Goal: Transaction & Acquisition: Purchase product/service

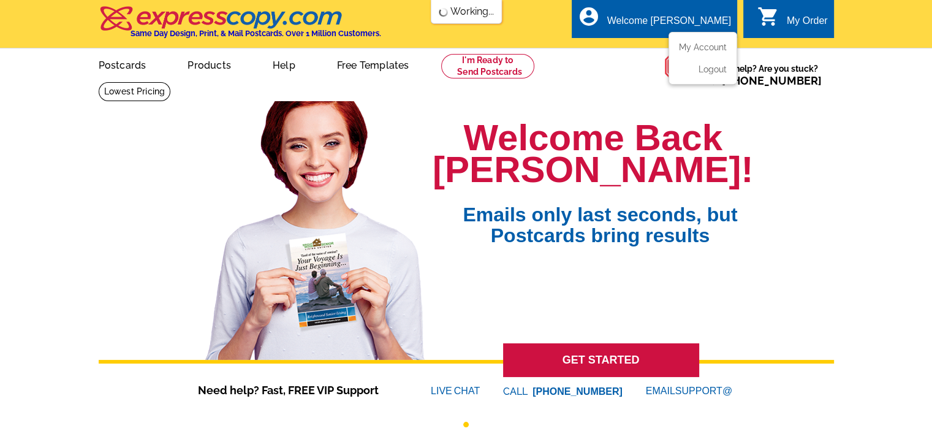
drag, startPoint x: 0, startPoint y: 0, endPoint x: 686, endPoint y: 24, distance: 686.1
click at [686, 24] on div "Welcome [PERSON_NAME]" at bounding box center [669, 23] width 124 height 17
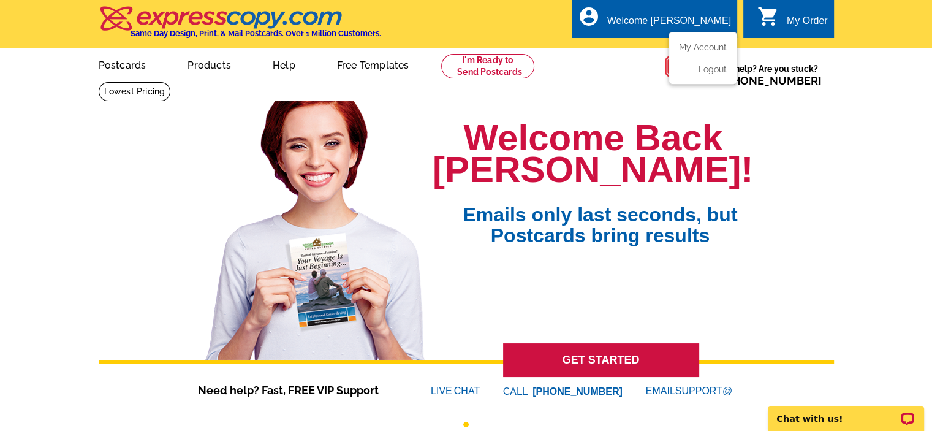
click at [690, 22] on div "Welcome [PERSON_NAME]" at bounding box center [669, 23] width 124 height 17
click at [667, 19] on div "Welcome [PERSON_NAME]" at bounding box center [669, 23] width 124 height 17
click at [683, 20] on div "Welcome [PERSON_NAME]" at bounding box center [669, 23] width 124 height 17
click at [710, 46] on link "My Account" at bounding box center [700, 47] width 53 height 11
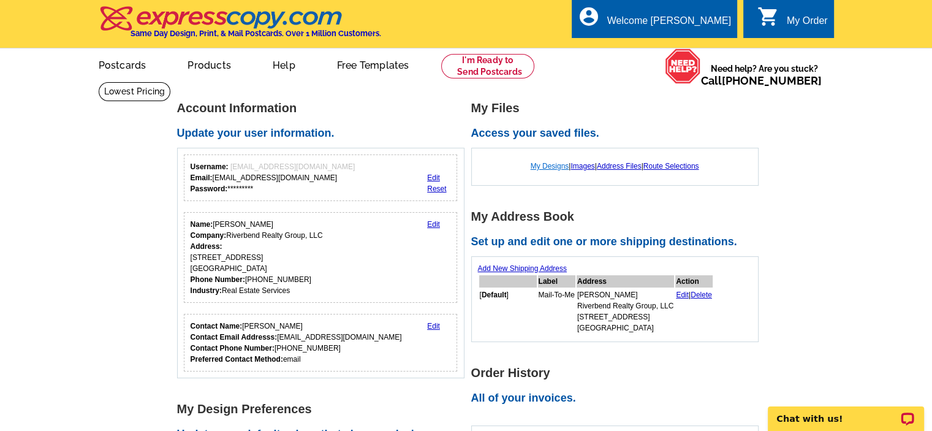
click at [549, 167] on link "My Designs" at bounding box center [550, 166] width 39 height 9
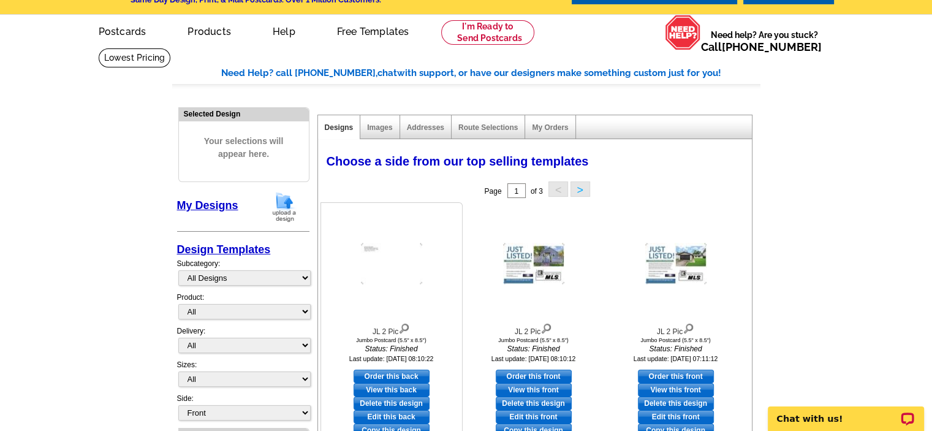
scroll to position [61, 0]
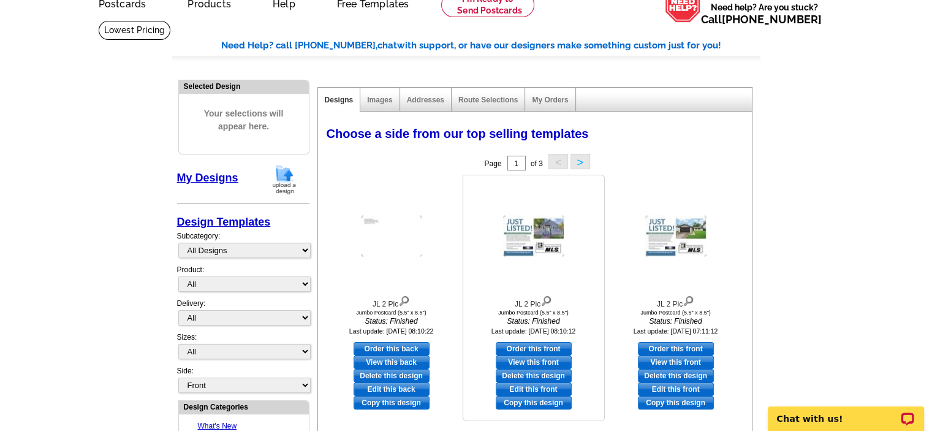
click at [527, 389] on link "Edit this front" at bounding box center [534, 388] width 76 height 13
select select "2"
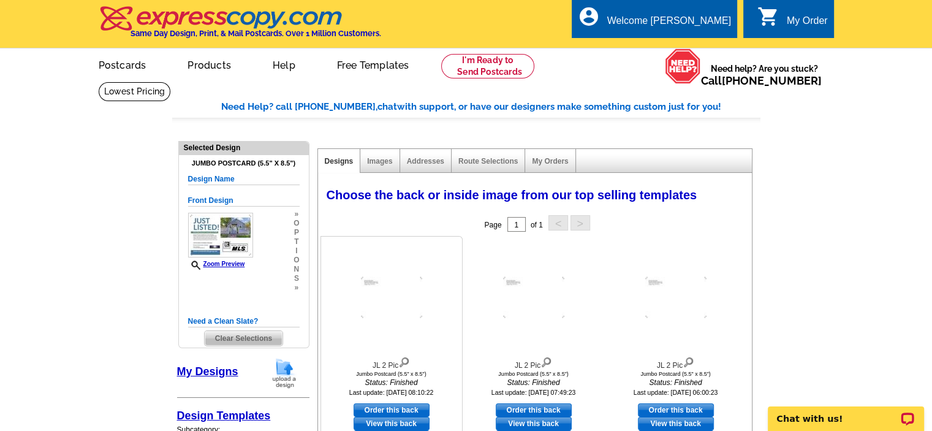
scroll to position [123, 0]
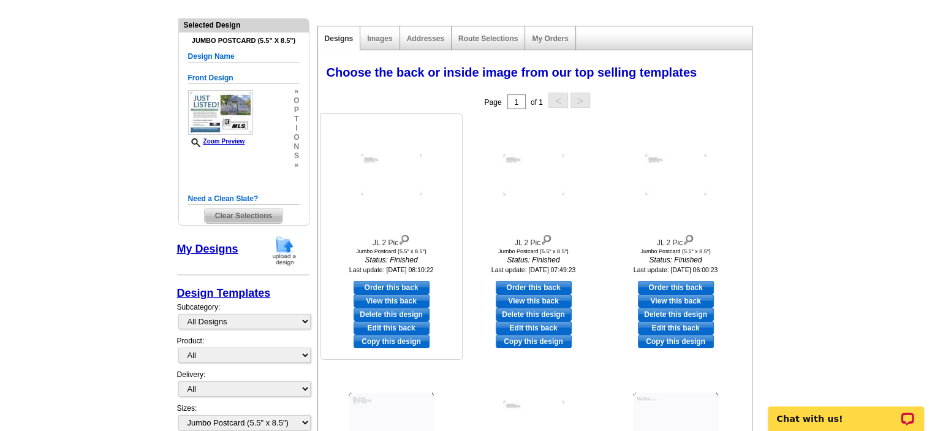
click at [383, 287] on link "Order this back" at bounding box center [392, 287] width 76 height 13
select select "front"
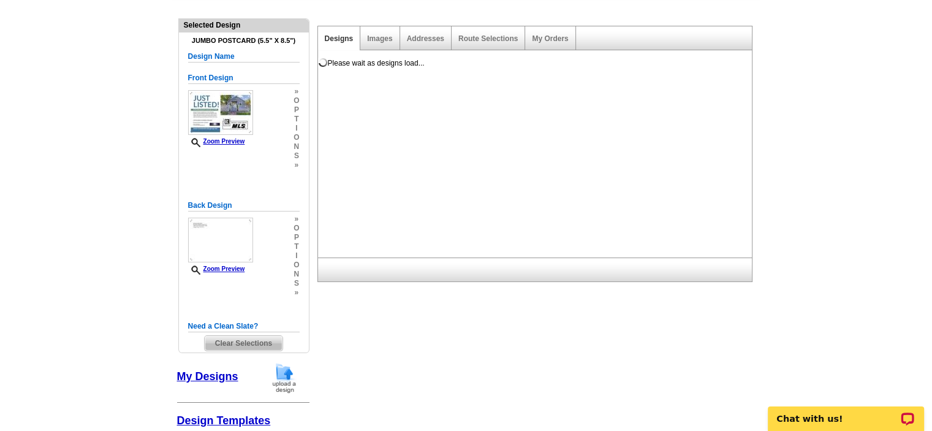
scroll to position [0, 0]
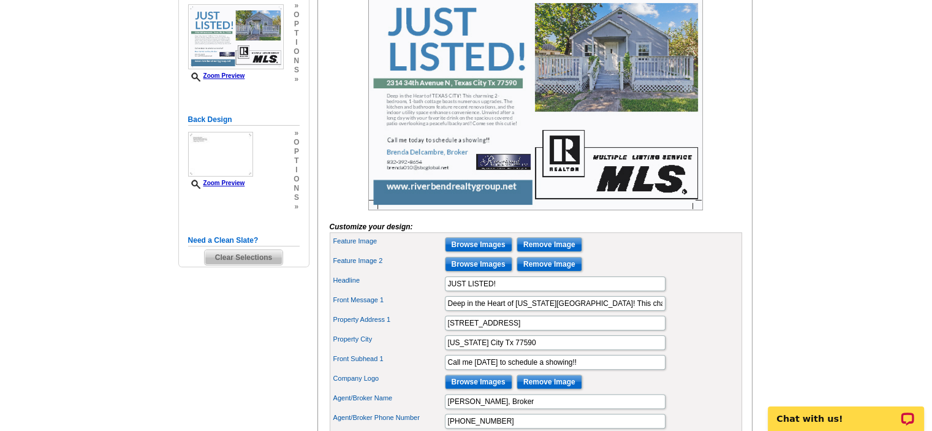
scroll to position [245, 0]
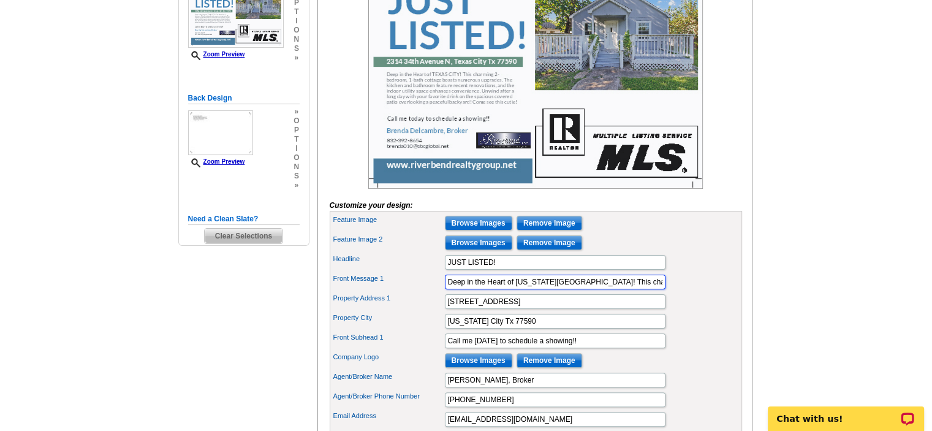
click at [525, 289] on input "Deep in the Heart of TEXAS CITY! This charming 2-bedroom, 1-bath cottage boasts…" at bounding box center [555, 282] width 221 height 15
paste input "This darling 3-bedroom, 1-bathroom home is ready for you to make it yours!. It …"
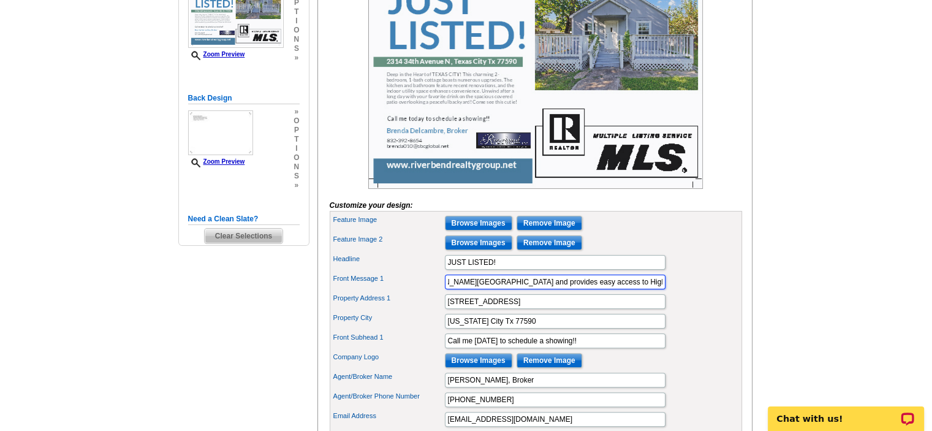
type input "This darling 3-bedroom, 1-bathroom home is ready for you to make it yours!. It …"
drag, startPoint x: 531, startPoint y: 320, endPoint x: 333, endPoint y: 316, distance: 197.4
click at [336, 311] on div "Property Address 1 2314 34th Avenue N" at bounding box center [535, 302] width 407 height 20
type input "113 Highland Dr."
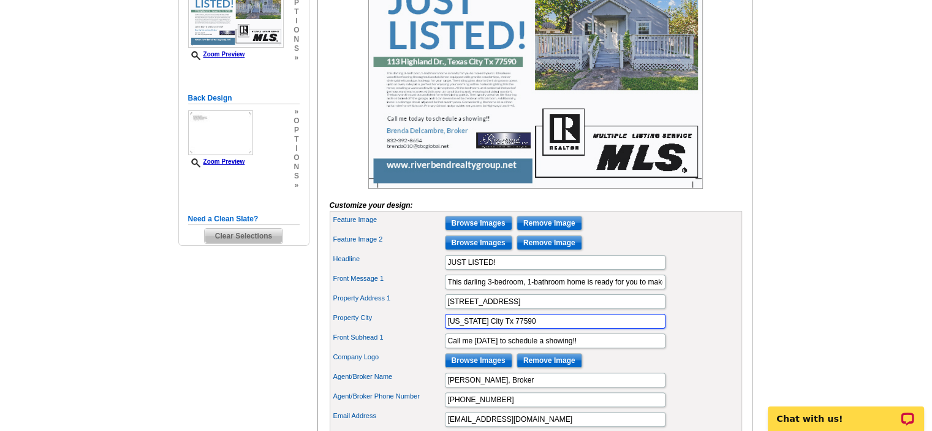
drag, startPoint x: 516, startPoint y: 341, endPoint x: 381, endPoint y: 338, distance: 134.8
click at [383, 331] on div "Property City Texas City Tx 77590" at bounding box center [535, 321] width 407 height 20
type input "Hitchcock Tx. 77563"
click at [608, 50] on img at bounding box center [535, 77] width 335 height 223
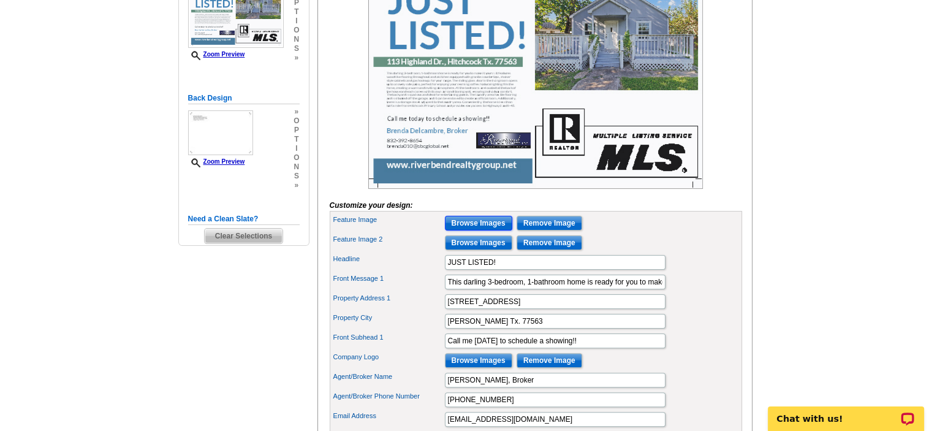
click at [485, 230] on input "Browse Images" at bounding box center [478, 223] width 67 height 15
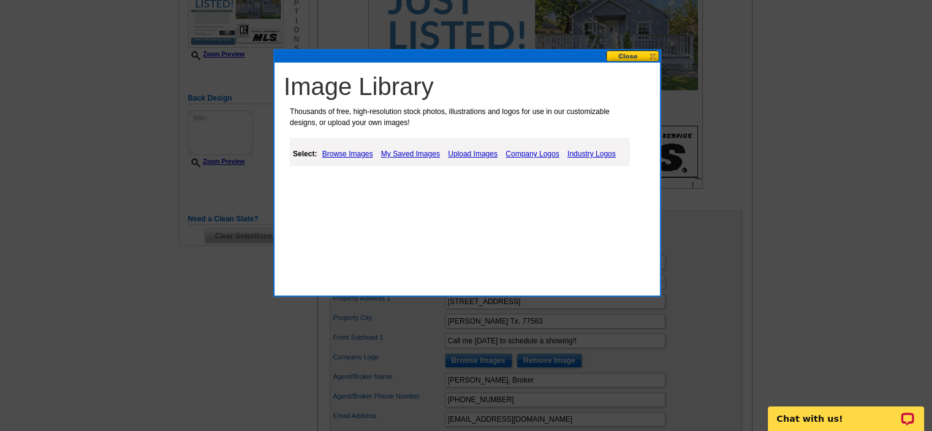
click at [474, 153] on link "Upload Images" at bounding box center [473, 153] width 56 height 15
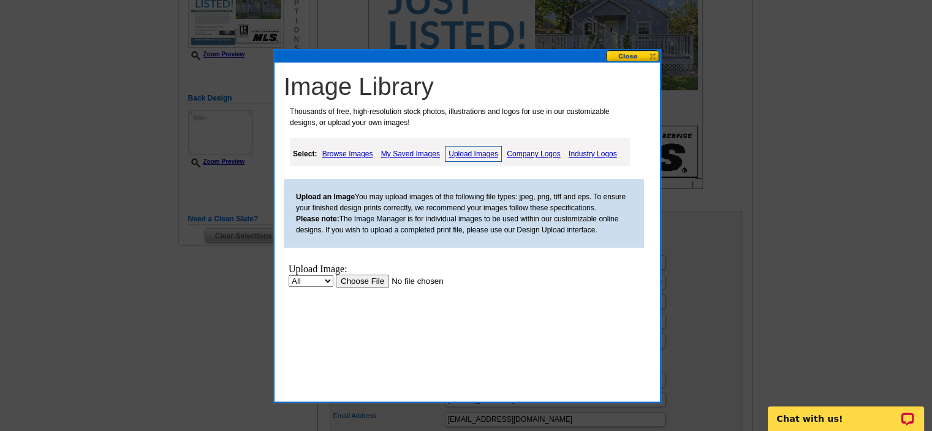
scroll to position [0, 0]
click at [354, 283] on input "file" at bounding box center [413, 281] width 155 height 13
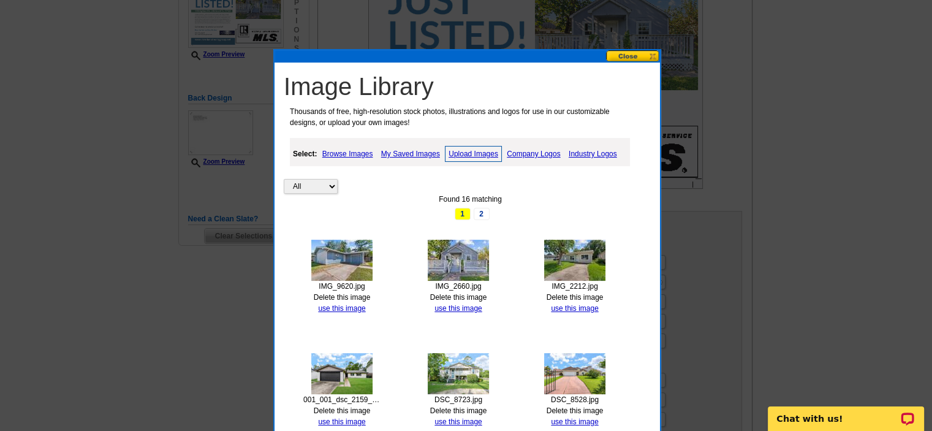
click at [358, 254] on img at bounding box center [341, 260] width 61 height 41
click at [344, 308] on link "use this image" at bounding box center [341, 308] width 47 height 9
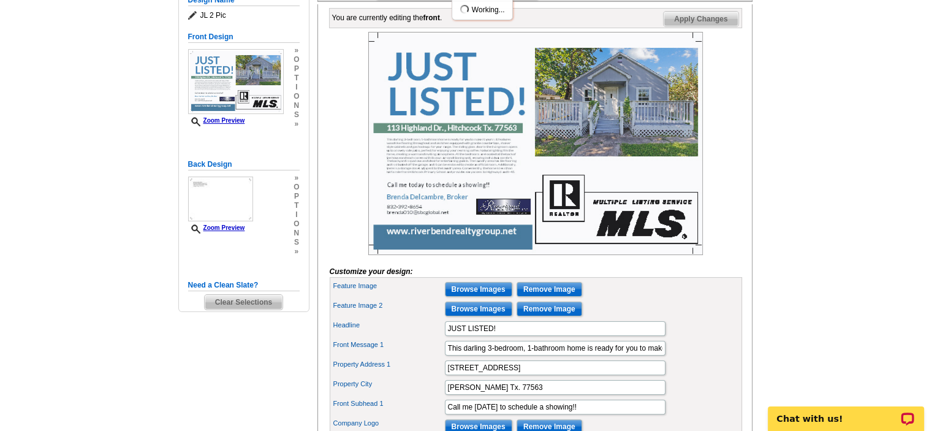
scroll to position [184, 0]
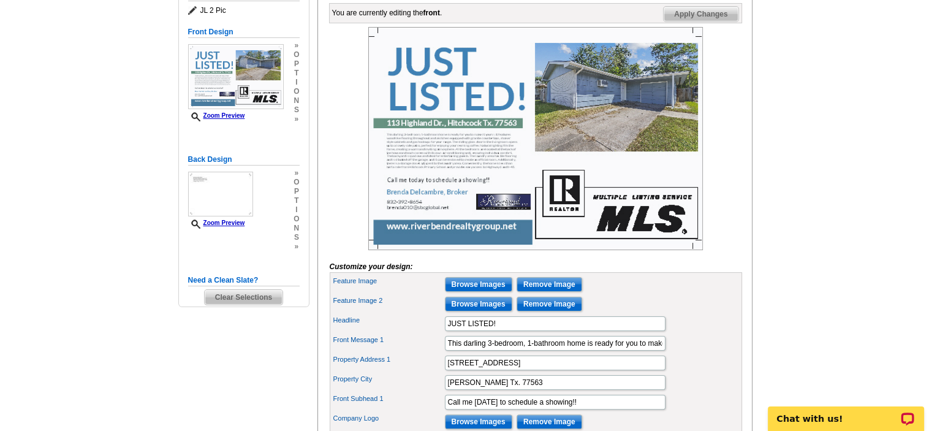
click at [450, 167] on img at bounding box center [535, 138] width 335 height 223
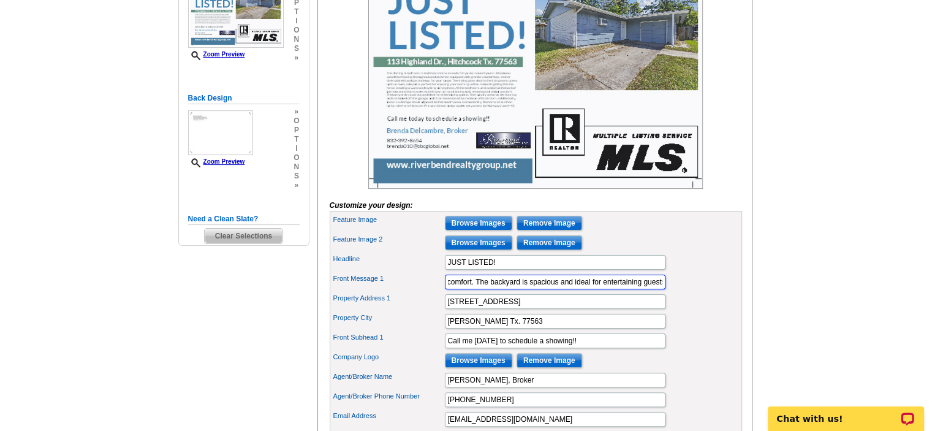
scroll to position [0, 2732]
drag, startPoint x: 632, startPoint y: 303, endPoint x: 934, endPoint y: 298, distance: 301.5
click at [931, 298] on html "Welcome back Brenda My Account Logout local_phone Same Day Design, Print, & Mai…" at bounding box center [466, 287] width 932 height 1064
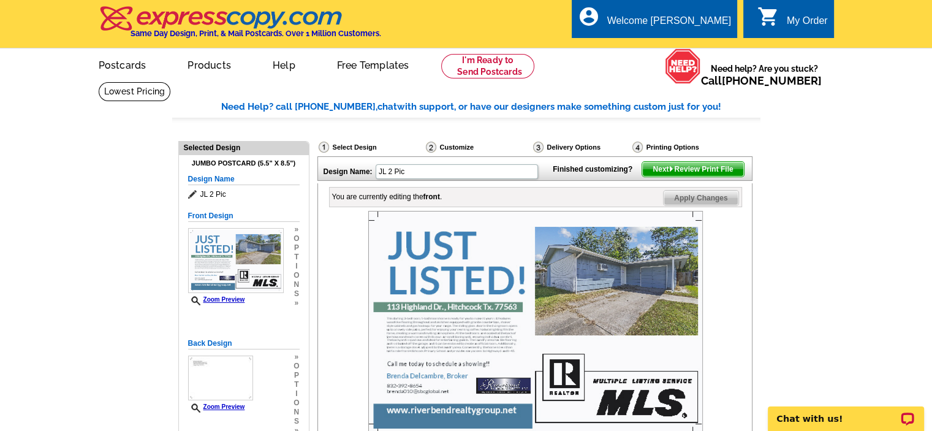
scroll to position [0, 0]
click at [659, 176] on span "Next Review Print File" at bounding box center [692, 169] width 101 height 15
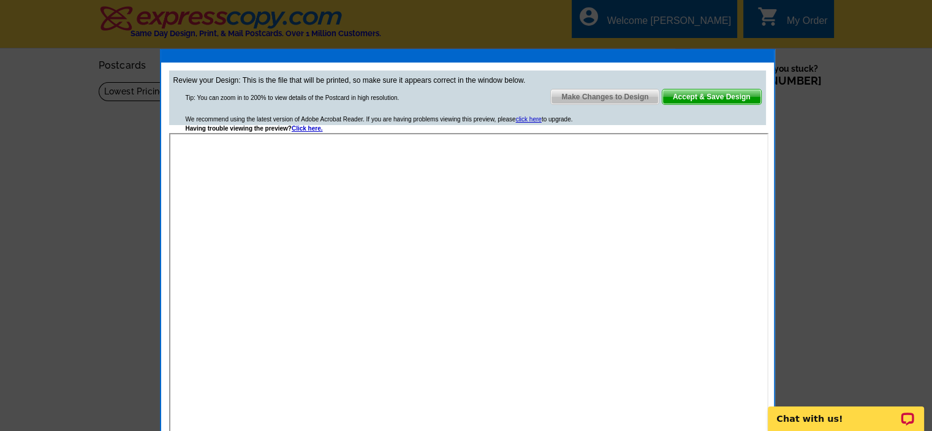
click at [707, 101] on span "Accept & Save Design" at bounding box center [711, 96] width 99 height 15
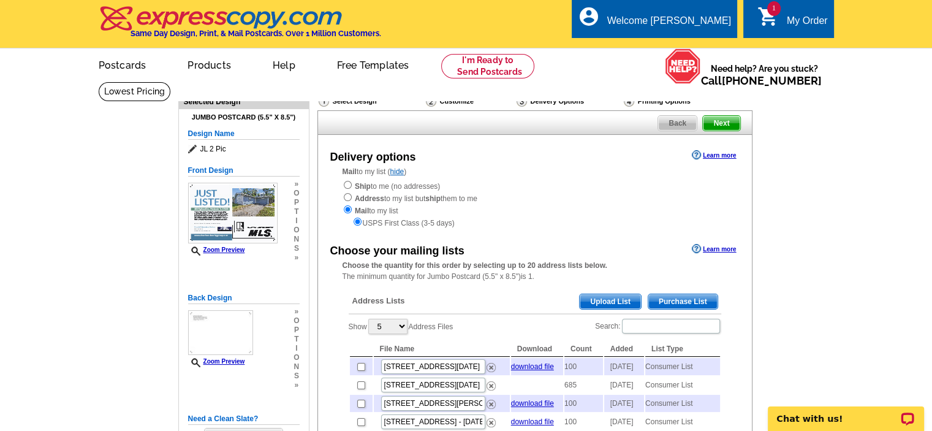
click at [672, 300] on span "Purchase List" at bounding box center [682, 301] width 69 height 15
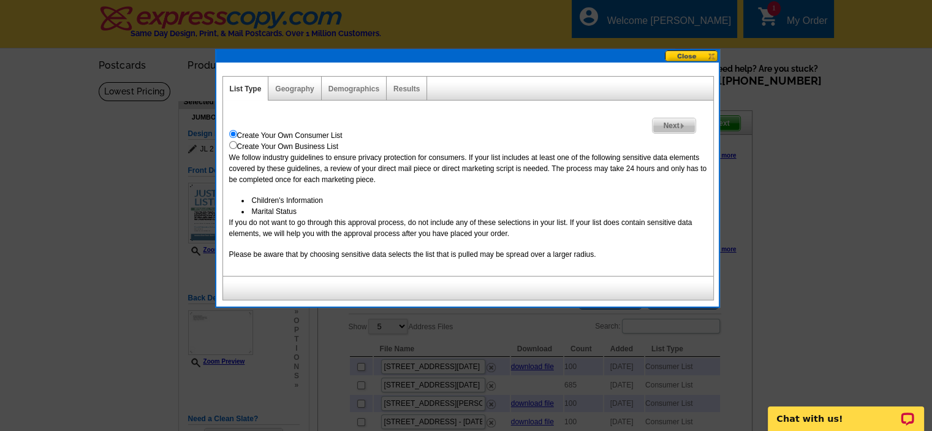
click at [677, 121] on span "Next" at bounding box center [674, 125] width 42 height 15
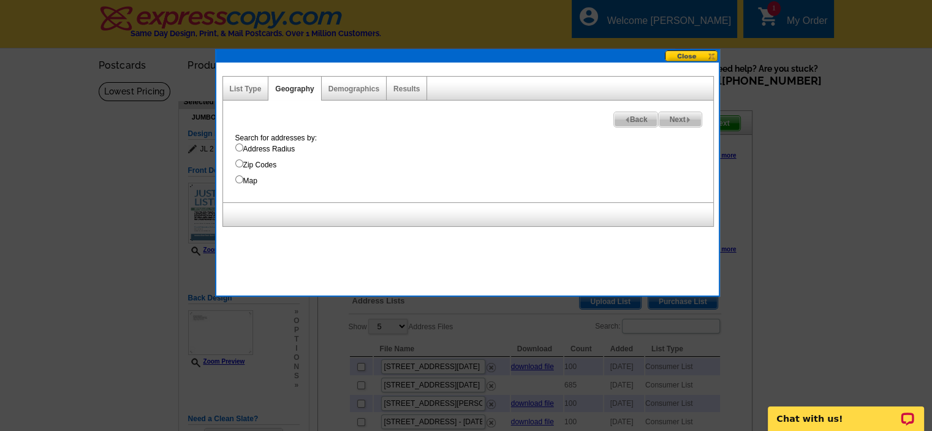
click at [236, 161] on input "Zip Codes" at bounding box center [239, 163] width 8 height 8
radio input "true"
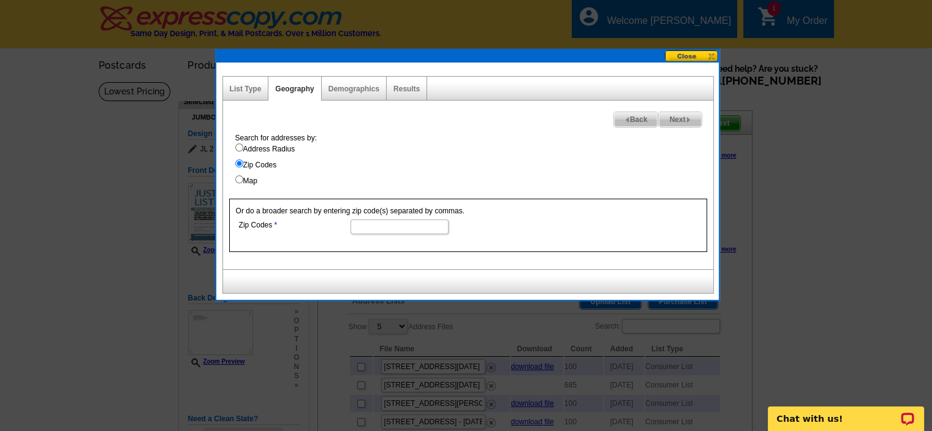
click at [373, 224] on input "Zip Codes" at bounding box center [400, 226] width 98 height 15
type input "77563"
click at [679, 121] on span "Next" at bounding box center [680, 119] width 42 height 15
select select
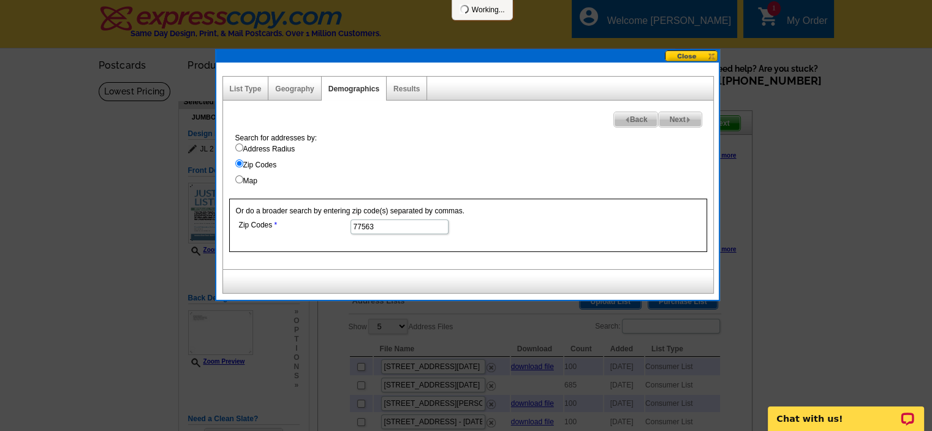
select select
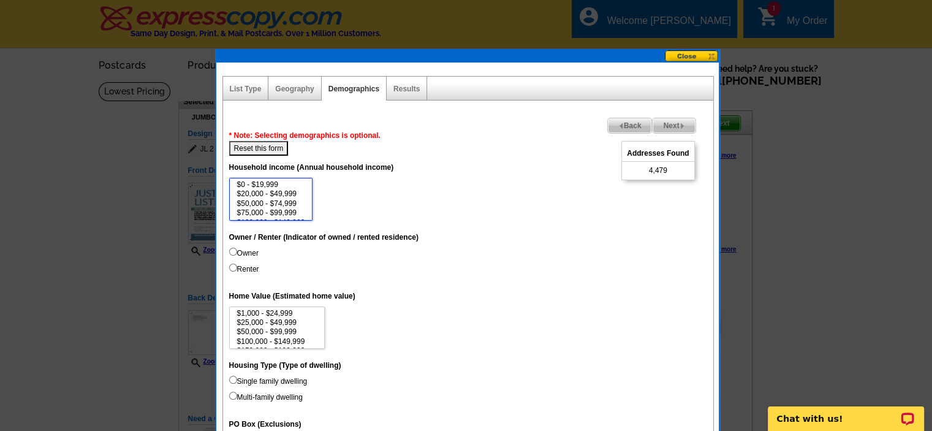
select select "50000-74999"
click at [248, 202] on option "$50,000 - $74,999" at bounding box center [271, 203] width 70 height 9
click at [235, 266] on input "Renter" at bounding box center [233, 267] width 8 height 8
radio input "true"
click at [301, 88] on link "Geography" at bounding box center [294, 89] width 39 height 9
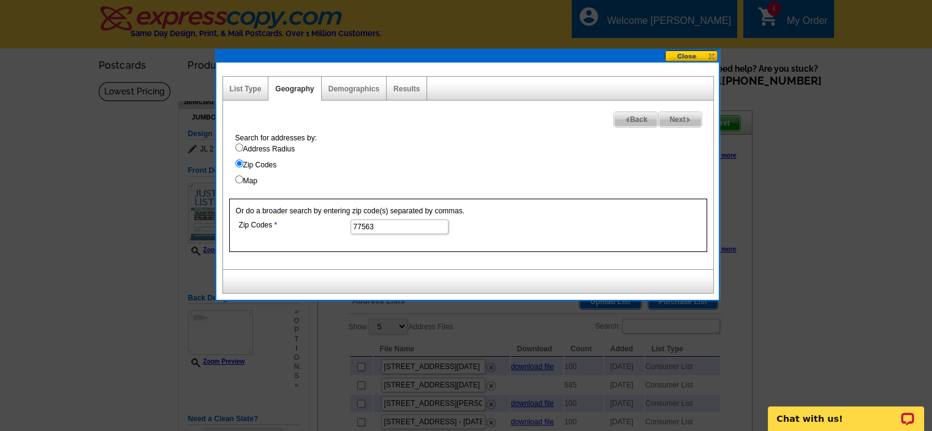
click at [377, 225] on input "77563" at bounding box center [400, 226] width 98 height 15
drag, startPoint x: 377, startPoint y: 225, endPoint x: 299, endPoint y: 215, distance: 79.0
click at [299, 215] on div "Or do a broader search by entering zip code(s) separated by commas. Zip Codes 7…" at bounding box center [468, 225] width 478 height 53
click at [236, 149] on input "Address Radius" at bounding box center [239, 147] width 8 height 8
radio input "true"
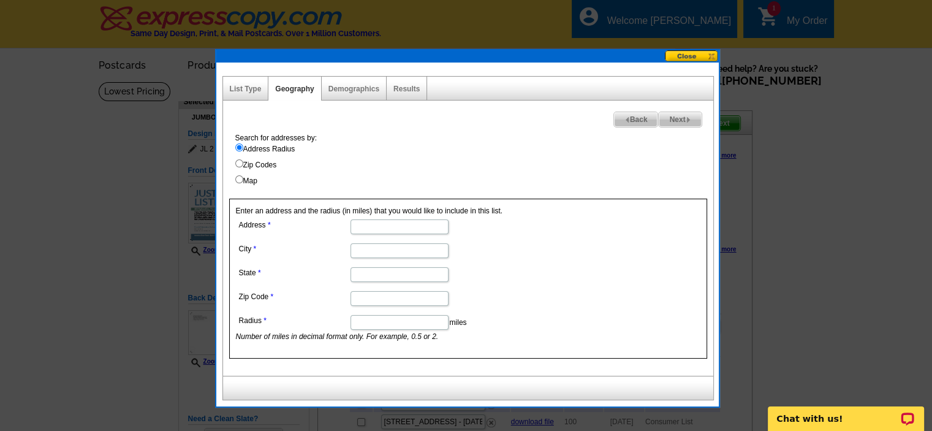
click at [376, 226] on input "Address" at bounding box center [400, 226] width 98 height 15
type input "113 highland"
click at [357, 249] on input "City" at bounding box center [400, 250] width 98 height 15
type input "Hitchcock"
click at [362, 279] on input "State" at bounding box center [400, 274] width 98 height 15
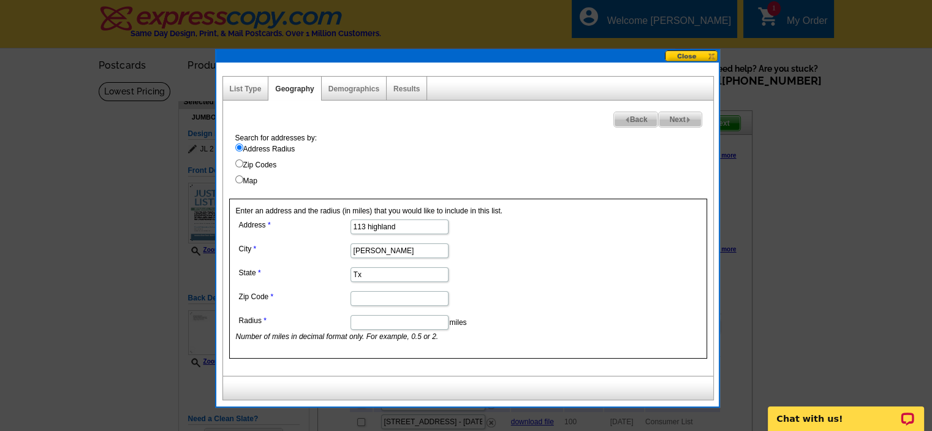
type input "Tx"
click at [365, 297] on input "Zip Code" at bounding box center [400, 298] width 98 height 15
type input "77563"
click at [370, 320] on input "Radius" at bounding box center [400, 322] width 98 height 15
type input "15"
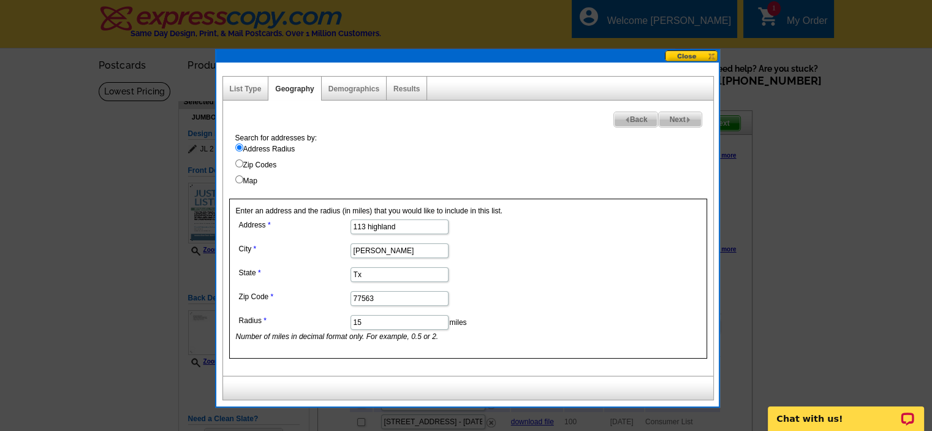
click at [672, 119] on span "Next" at bounding box center [680, 119] width 42 height 15
select select
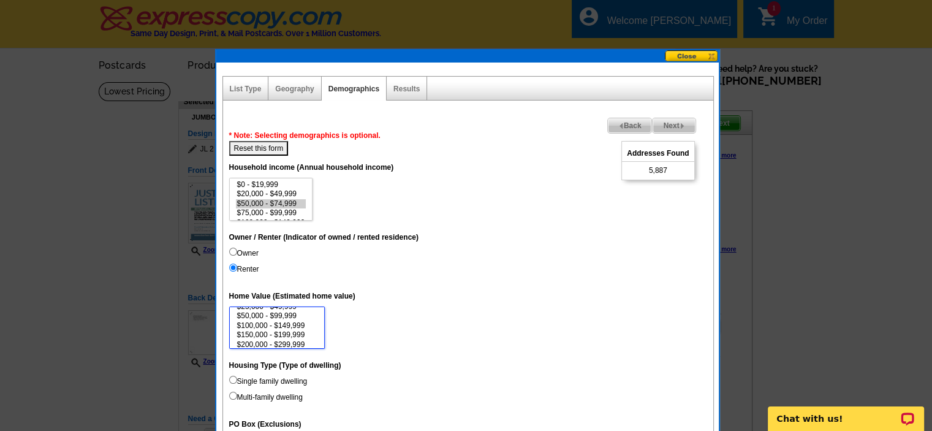
scroll to position [25, 0]
select select "100000-149999"
click at [288, 313] on option "$100,000 - $149,999" at bounding box center [277, 317] width 83 height 9
click at [253, 145] on button "Reset this form" at bounding box center [258, 148] width 59 height 15
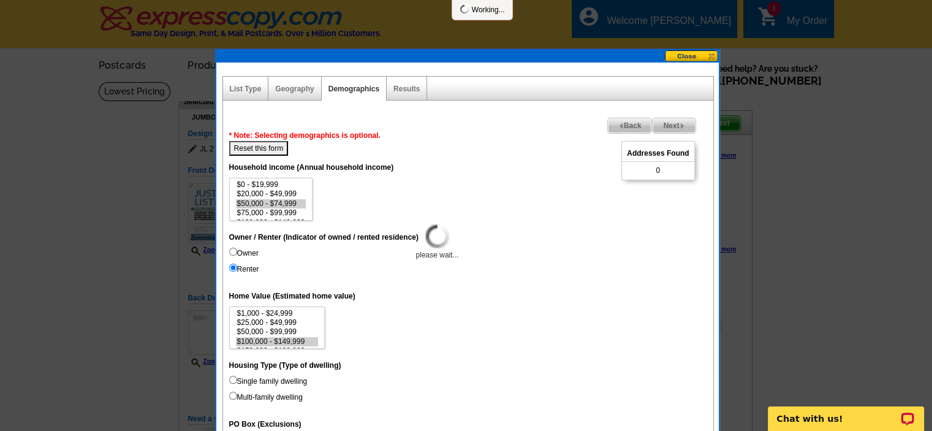
select select
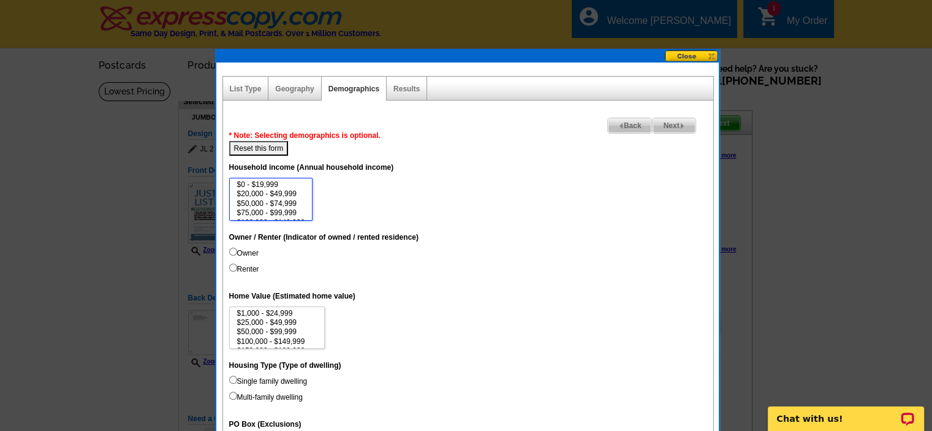
select select "50000-74999"
click at [244, 205] on option "$50,000 - $74,999" at bounding box center [271, 203] width 70 height 9
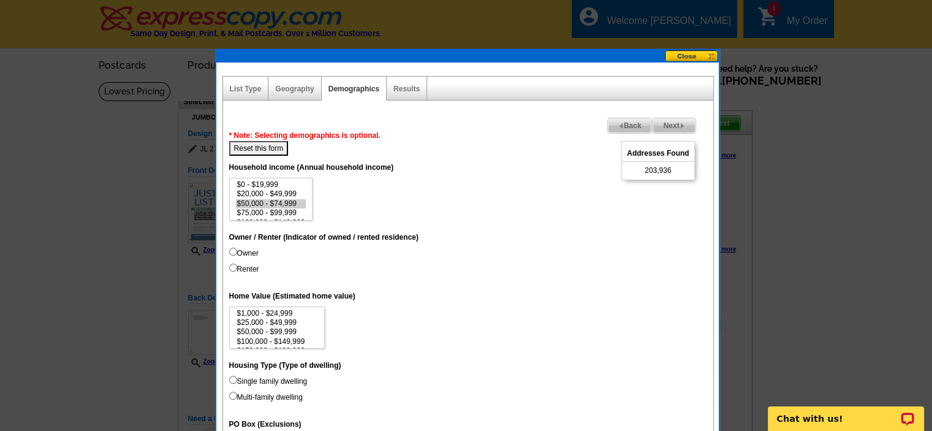
click at [233, 267] on input "Renter" at bounding box center [233, 267] width 8 height 8
radio input "true"
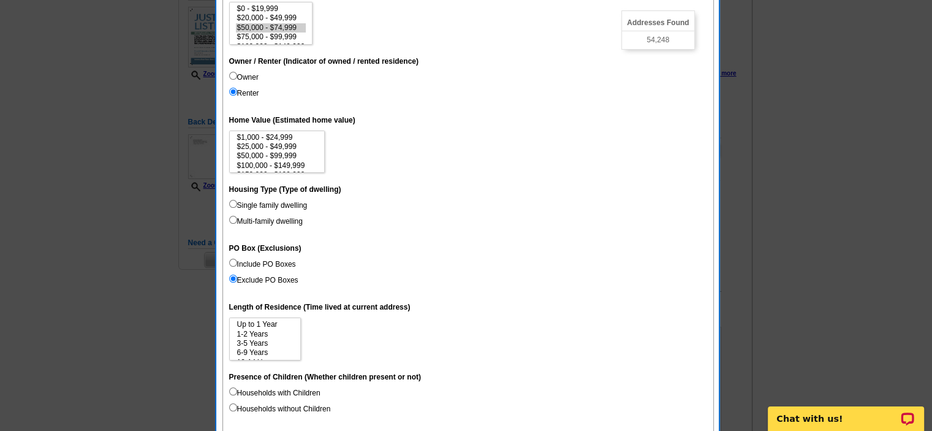
scroll to position [184, 0]
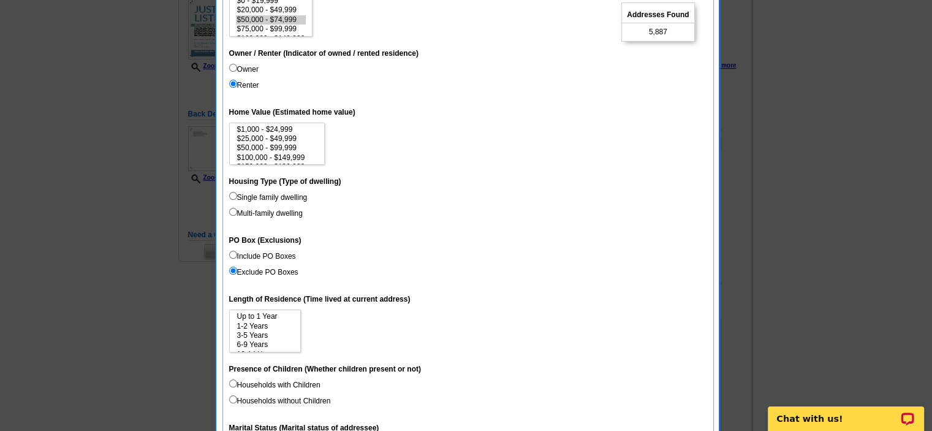
click at [230, 212] on input "Multi-family dwelling" at bounding box center [233, 212] width 8 height 8
radio input "true"
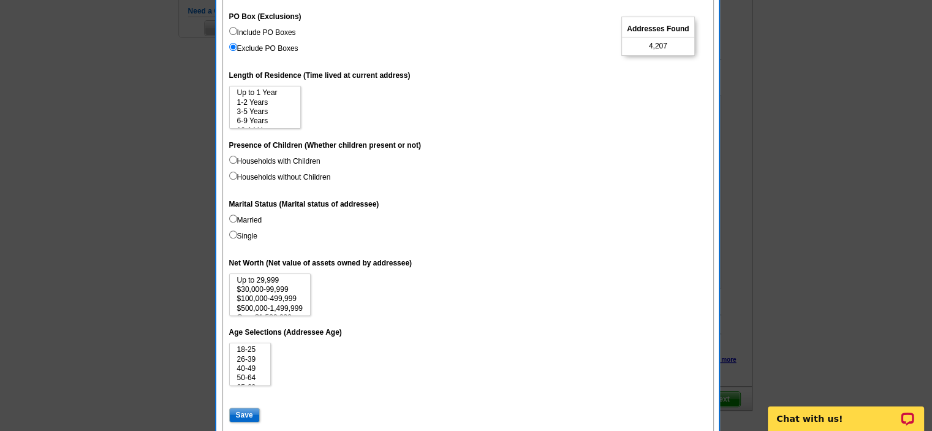
scroll to position [429, 0]
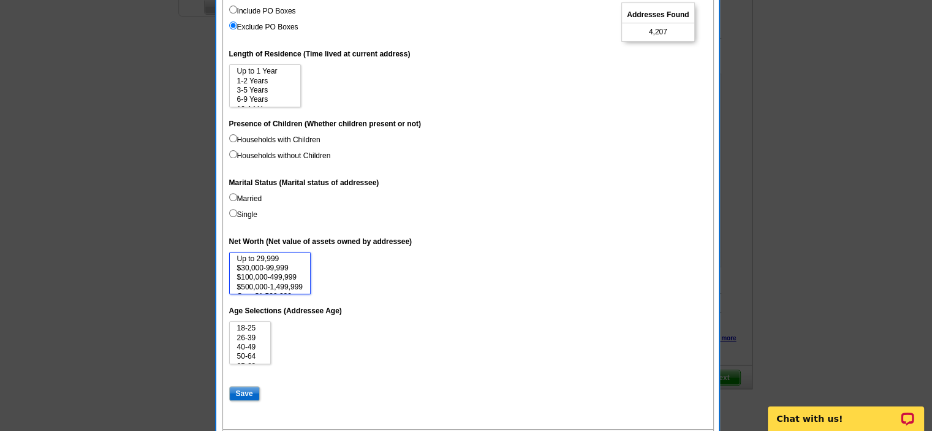
select select "1-29999"
click at [248, 257] on option "Up to 29,999" at bounding box center [270, 258] width 68 height 9
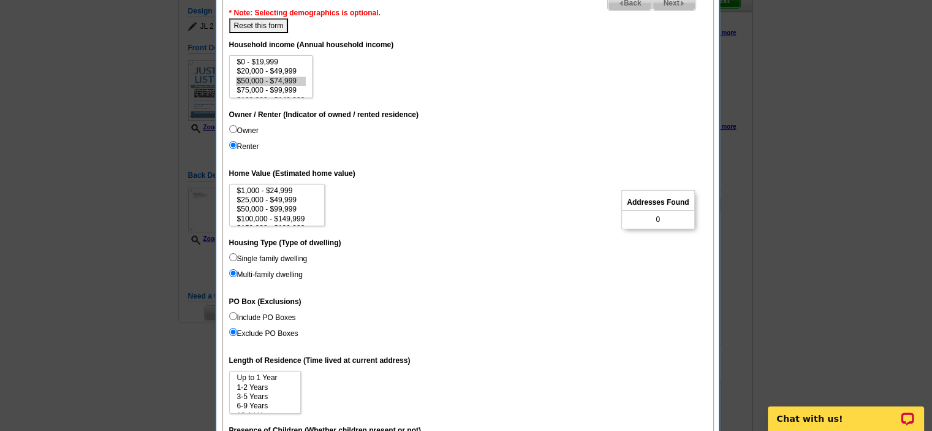
scroll to position [61, 0]
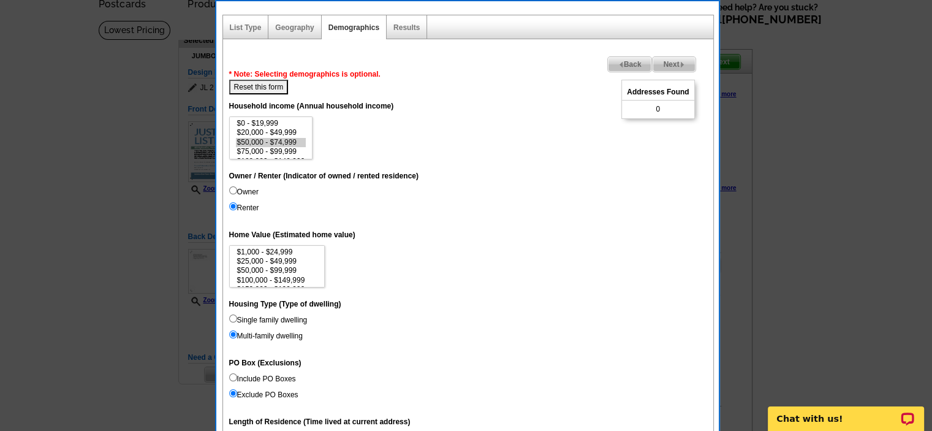
click at [267, 85] on button "Reset this form" at bounding box center [258, 87] width 59 height 15
select select
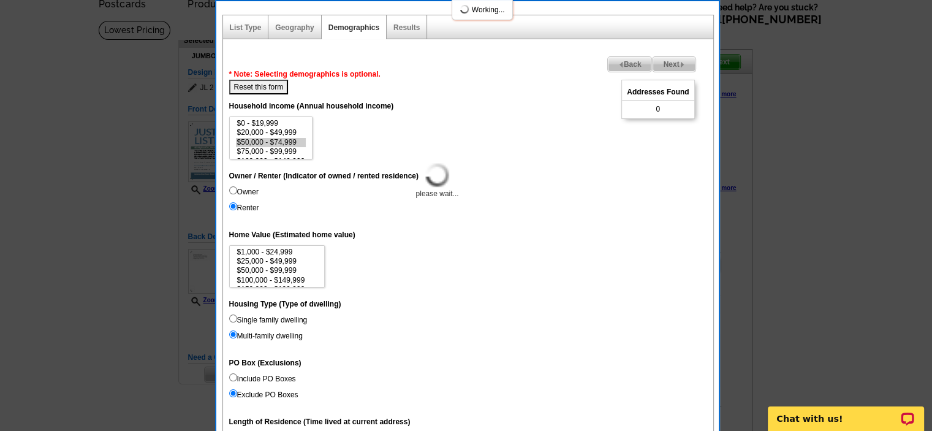
select select
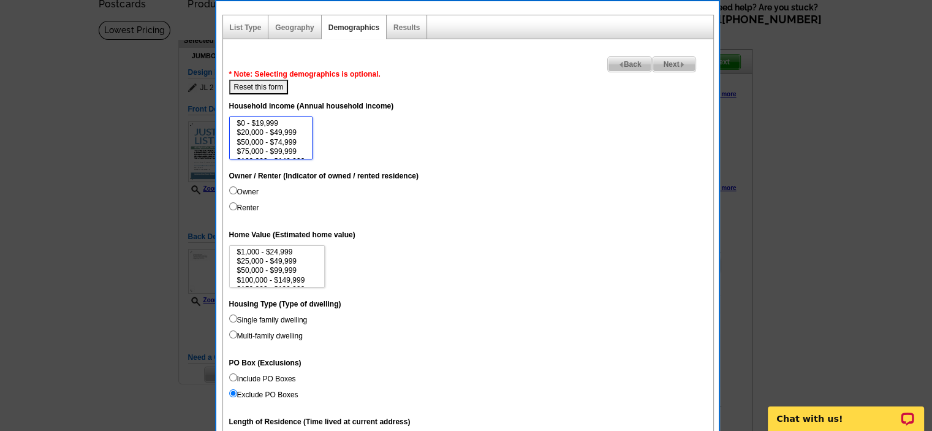
select select "50000-74999"
click at [252, 139] on option "$50,000 - $74,999" at bounding box center [271, 142] width 70 height 9
click at [232, 205] on input "Renter" at bounding box center [233, 206] width 8 height 8
radio input "true"
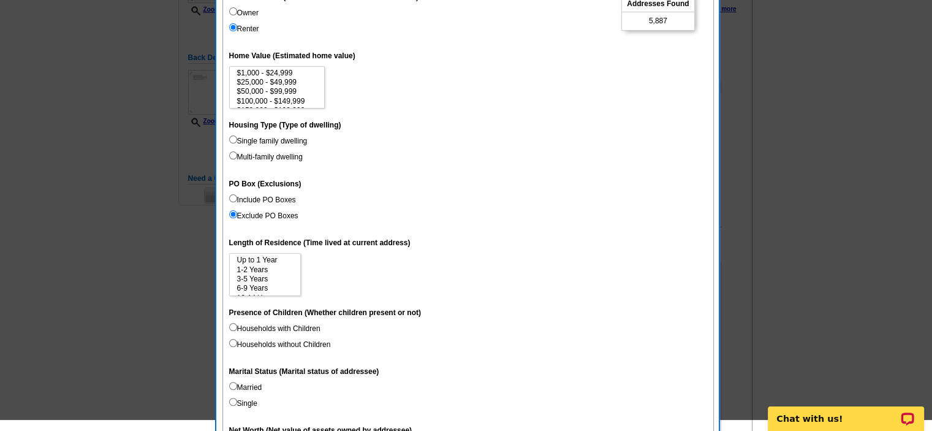
scroll to position [245, 0]
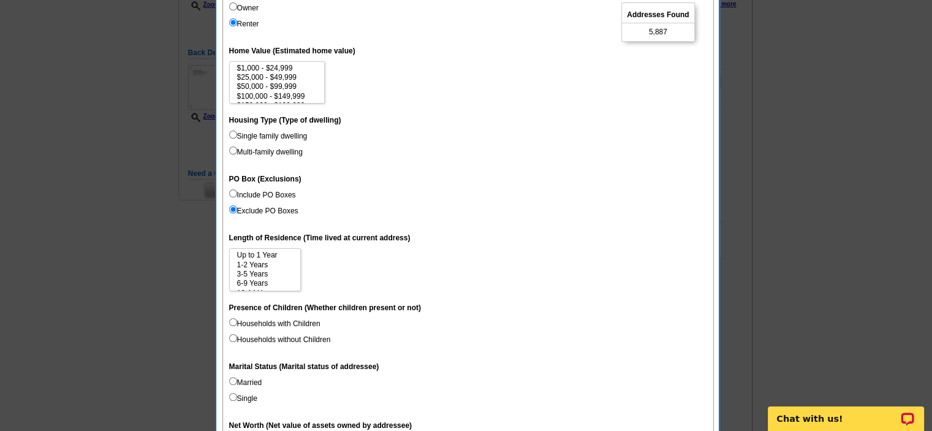
click at [233, 148] on input "Multi-family dwelling" at bounding box center [233, 150] width 8 height 8
radio input "true"
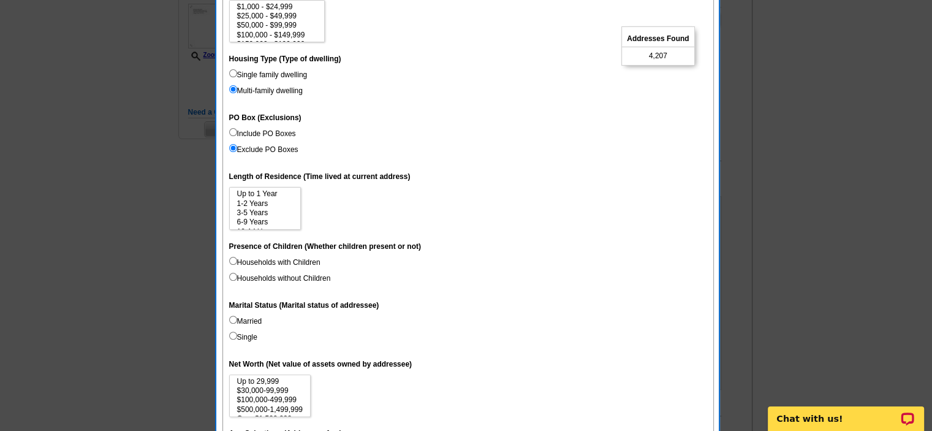
scroll to position [368, 0]
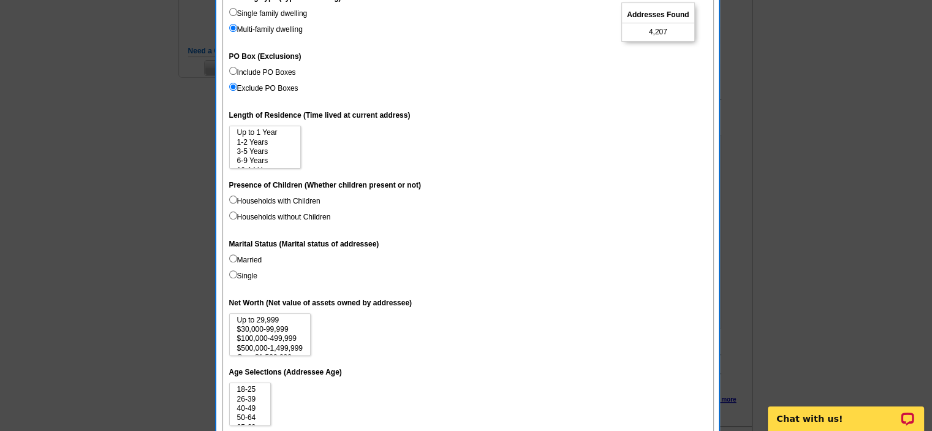
click at [230, 196] on input "Households with Children" at bounding box center [233, 199] width 8 height 8
radio input "true"
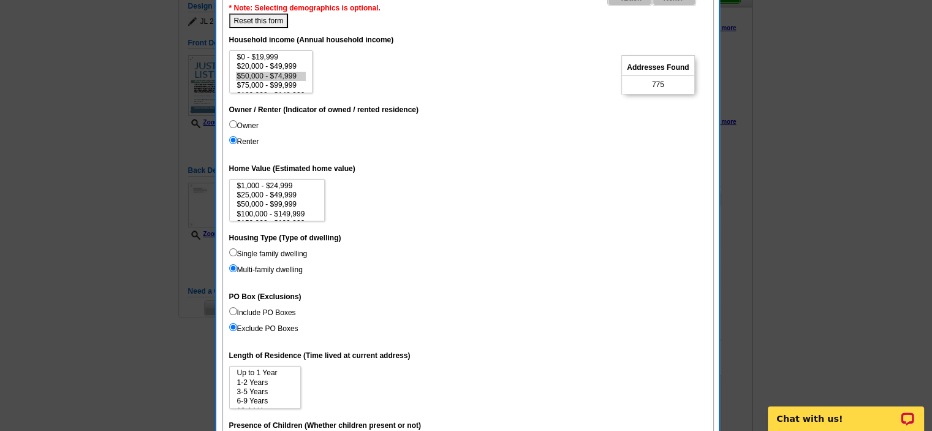
scroll to position [0, 0]
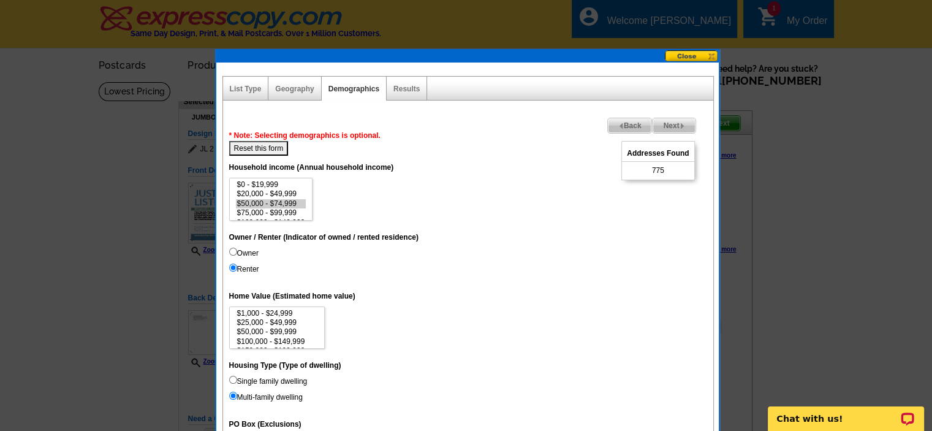
click at [680, 122] on span "Next" at bounding box center [674, 125] width 42 height 15
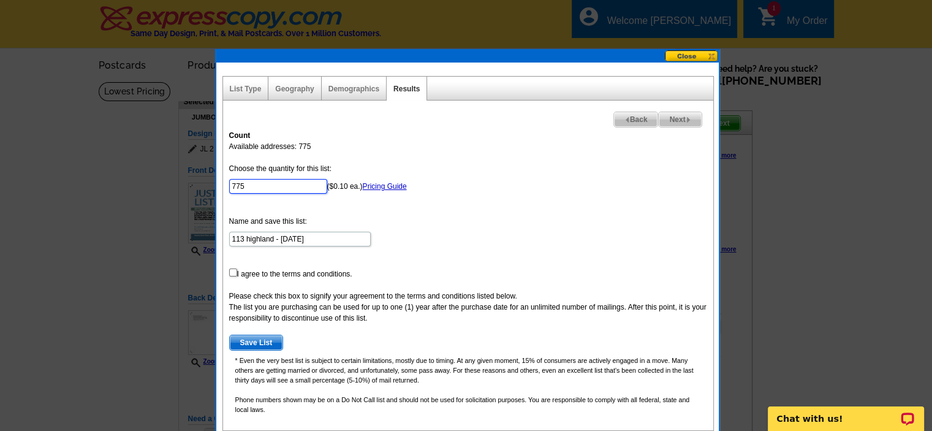
drag, startPoint x: 255, startPoint y: 193, endPoint x: 196, endPoint y: 171, distance: 62.8
type input "100"
click at [232, 273] on input "checkbox" at bounding box center [233, 272] width 8 height 8
checkbox input "true"
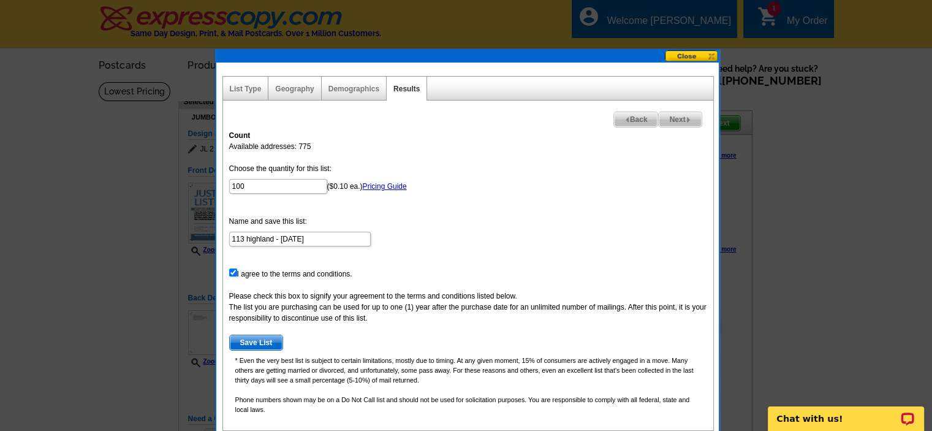
click at [260, 338] on span "Save List" at bounding box center [256, 342] width 53 height 15
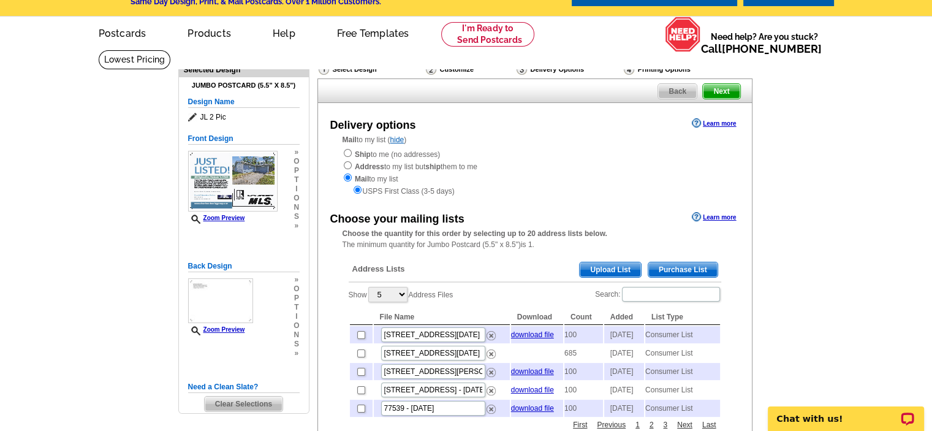
scroll to position [61, 0]
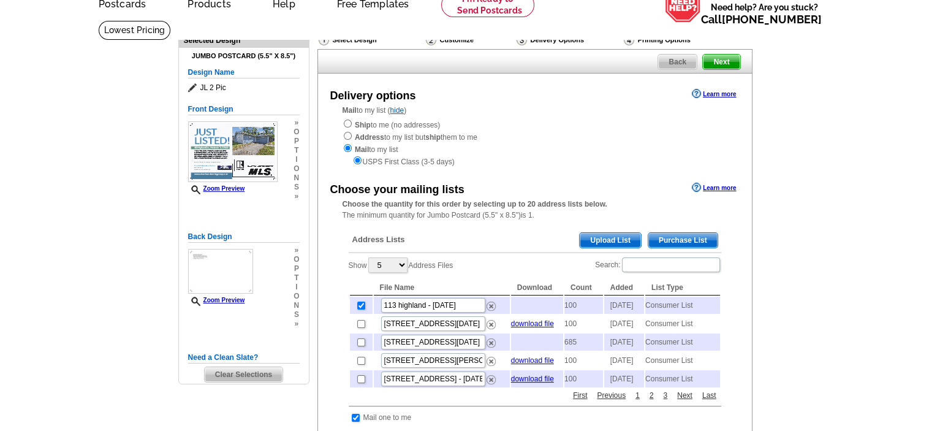
scroll to position [61, 0]
click at [532, 305] on td at bounding box center [537, 305] width 52 height 17
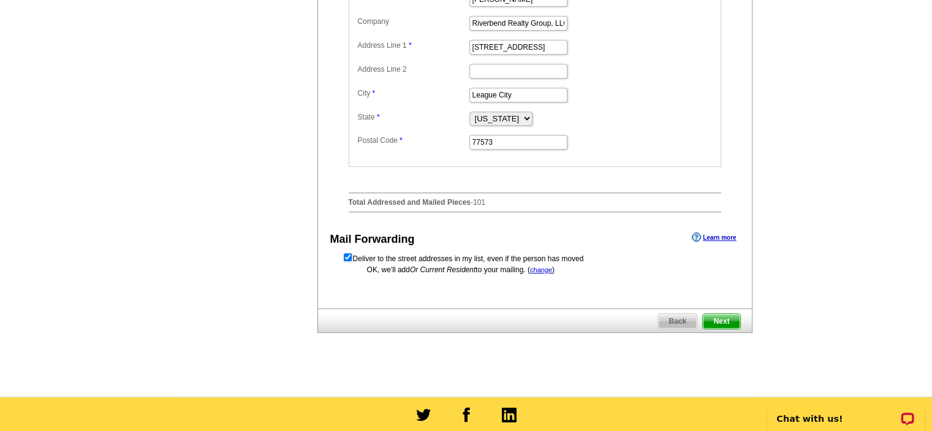
scroll to position [552, 0]
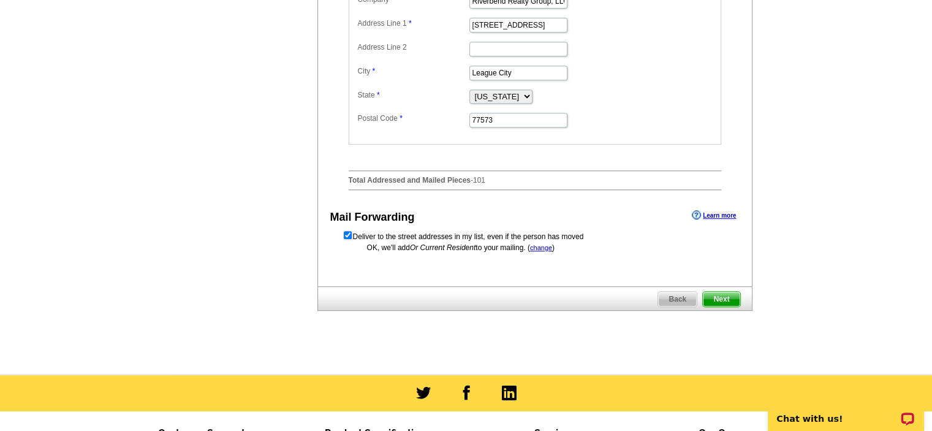
click at [722, 306] on span "Next" at bounding box center [721, 299] width 37 height 15
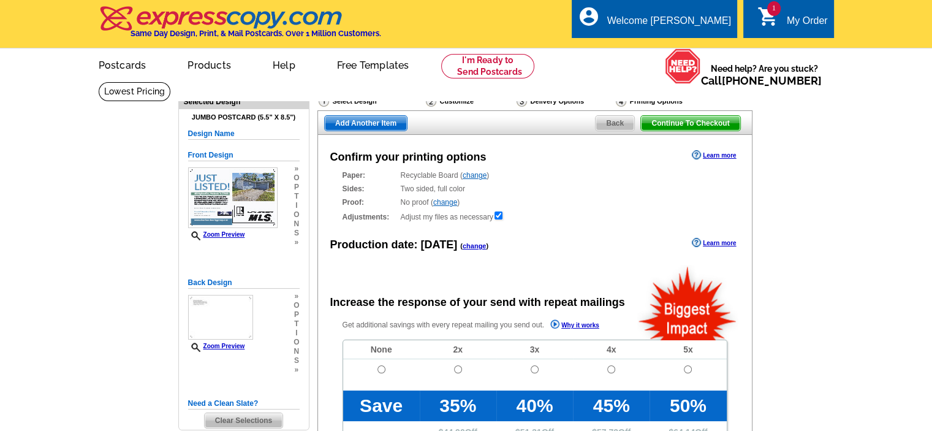
radio input "false"
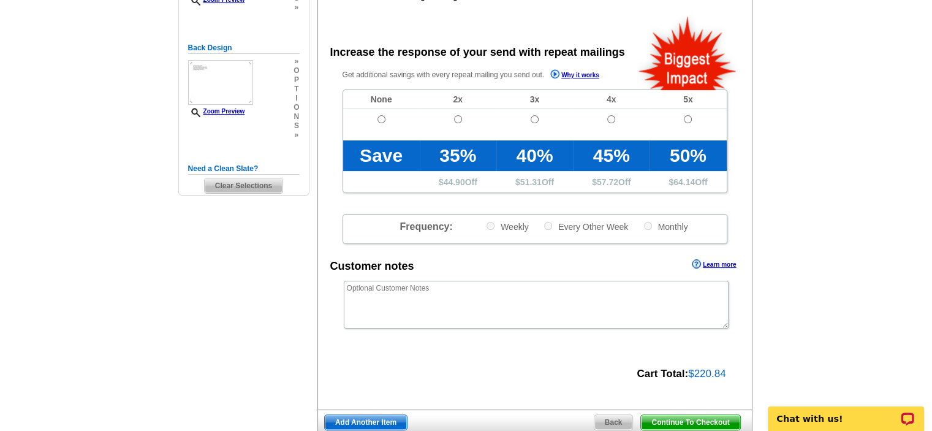
scroll to position [245, 0]
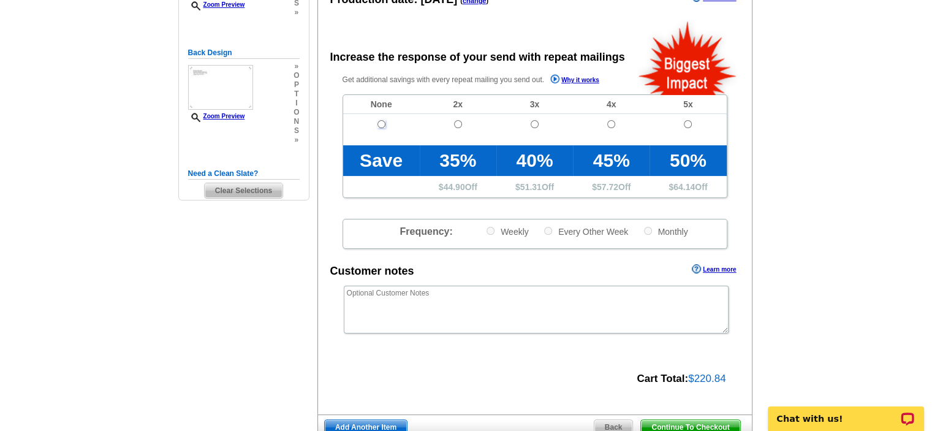
drag, startPoint x: 380, startPoint y: 127, endPoint x: 373, endPoint y: 126, distance: 7.4
click at [378, 127] on input "radio" at bounding box center [381, 124] width 8 height 8
radio input "true"
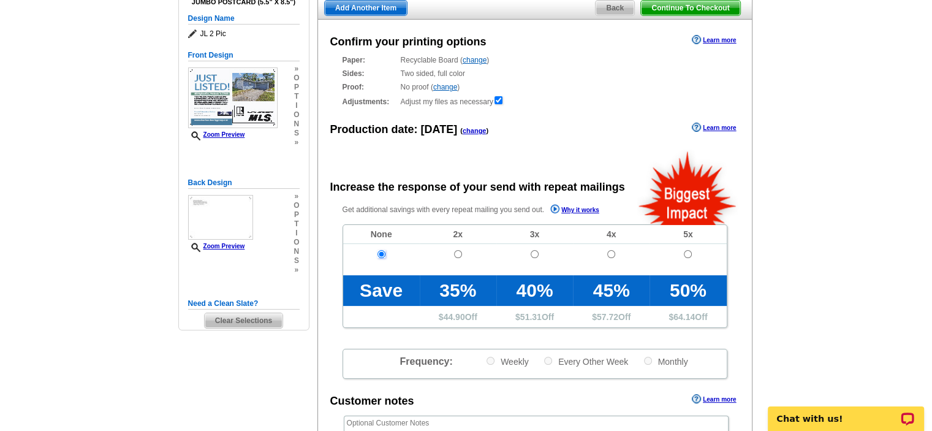
scroll to position [490, 0]
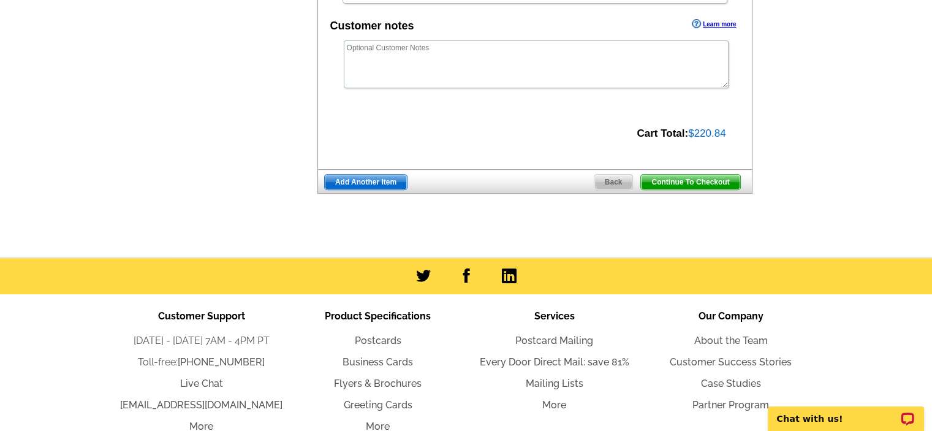
click at [686, 183] on span "Continue To Checkout" at bounding box center [690, 182] width 99 height 15
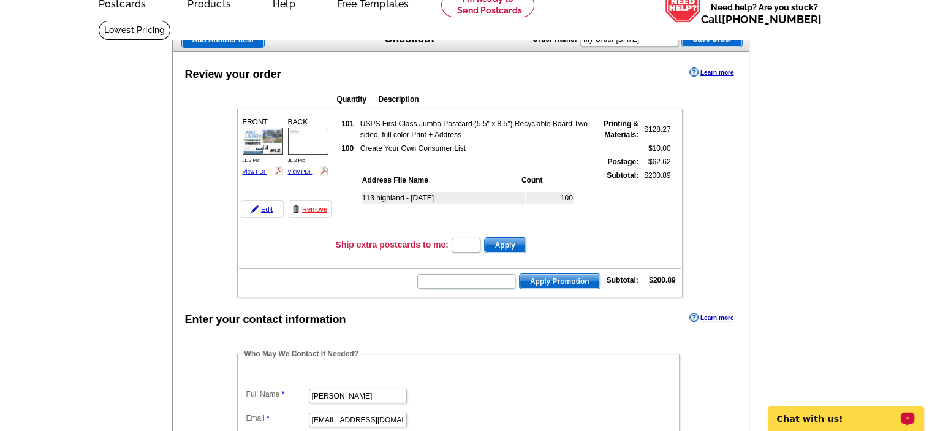
click at [834, 419] on p "Chat with us!" at bounding box center [837, 419] width 121 height 10
click at [803, 418] on p "Chat with us!" at bounding box center [837, 419] width 121 height 10
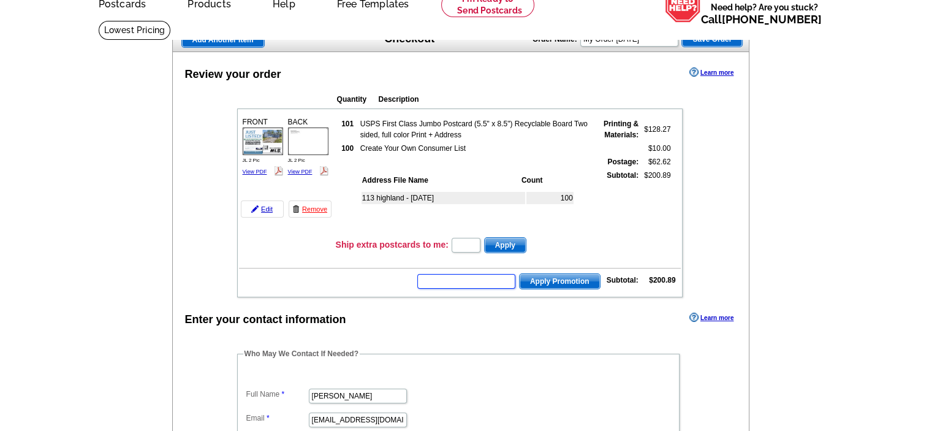
click at [453, 284] on input "text" at bounding box center [466, 281] width 98 height 15
type input "CHAT20"
click at [559, 278] on span "Apply Promotion" at bounding box center [560, 281] width 80 height 15
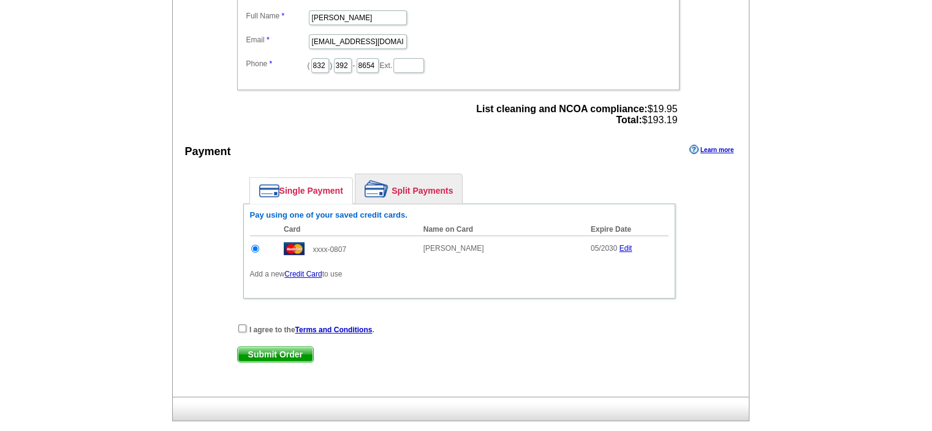
scroll to position [498, 0]
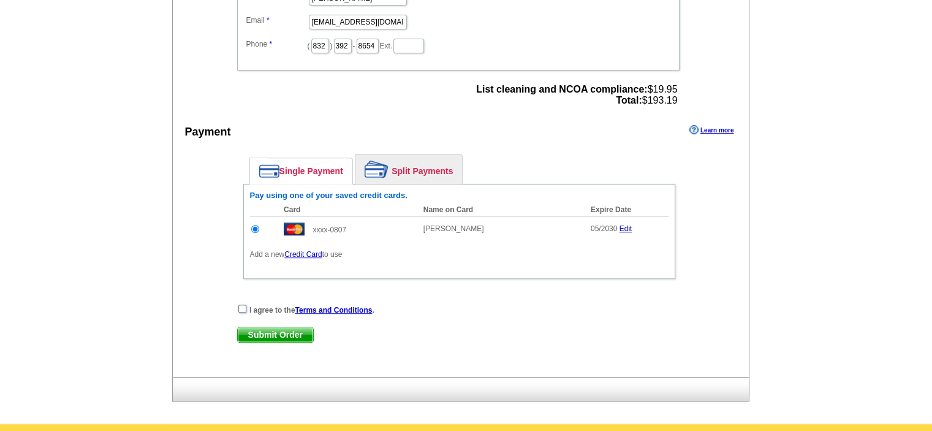
click at [240, 305] on input "checkbox" at bounding box center [242, 309] width 8 height 8
checkbox input "true"
click at [265, 330] on span "Submit Order" at bounding box center [275, 334] width 75 height 15
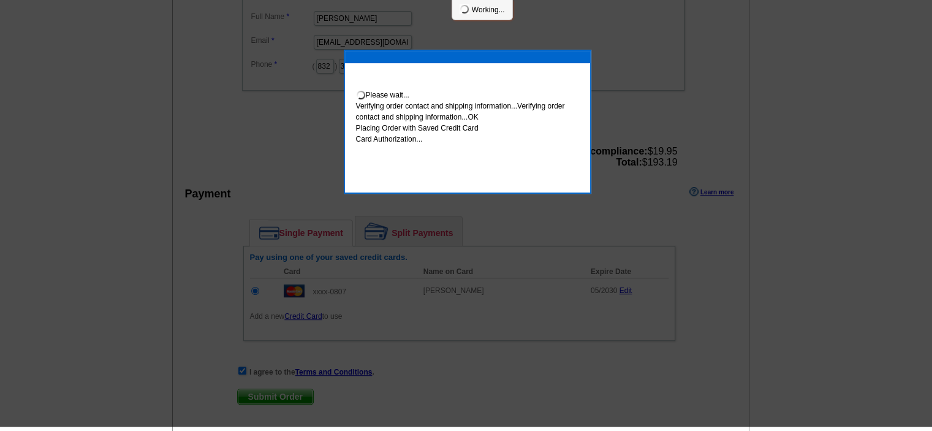
scroll to position [493, 0]
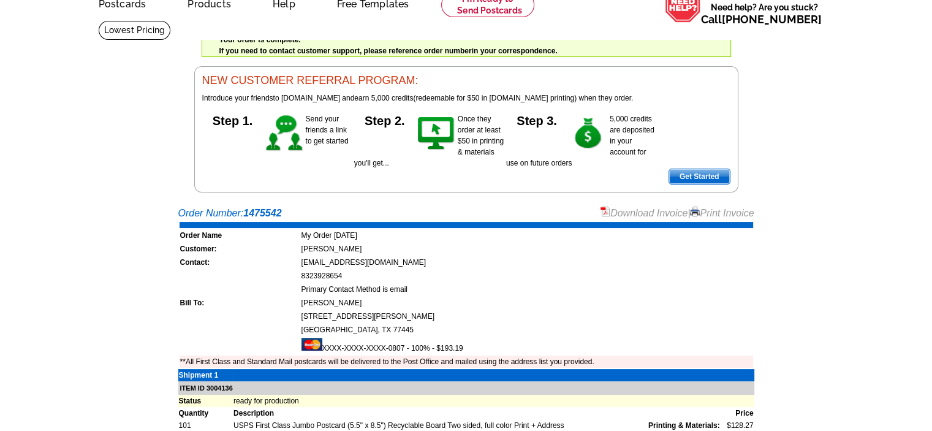
click at [657, 214] on link "Download Invoice" at bounding box center [644, 213] width 87 height 10
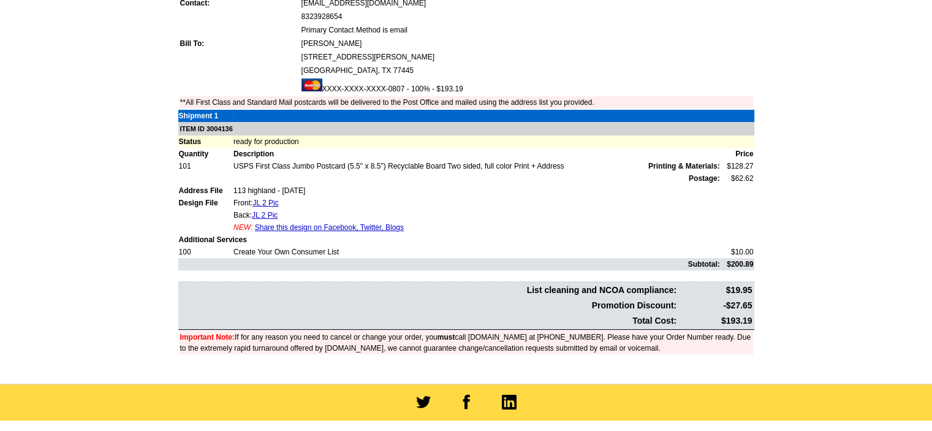
scroll to position [245, 0]
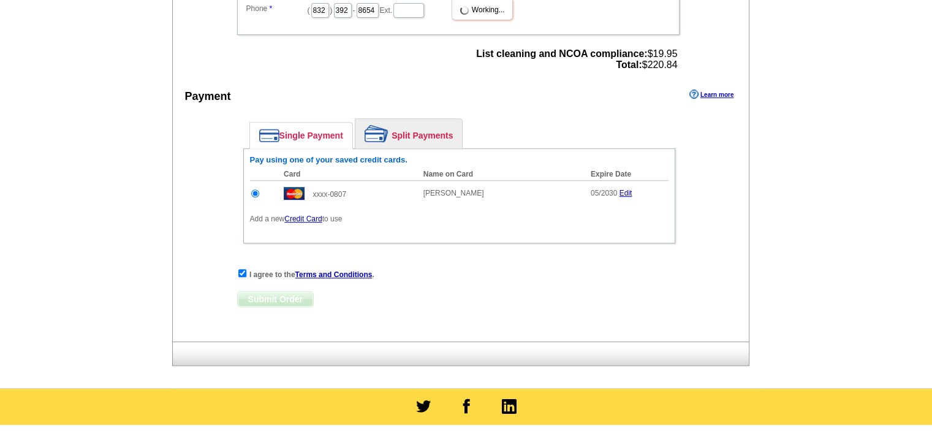
scroll to position [493, 0]
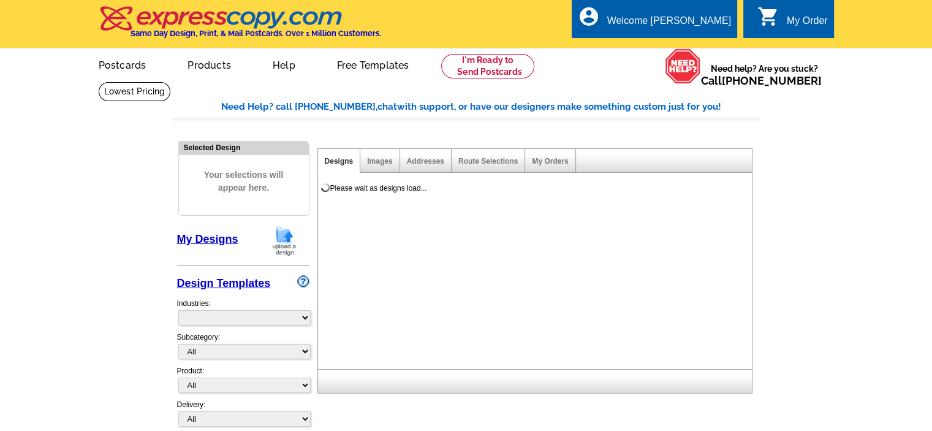
select select "785"
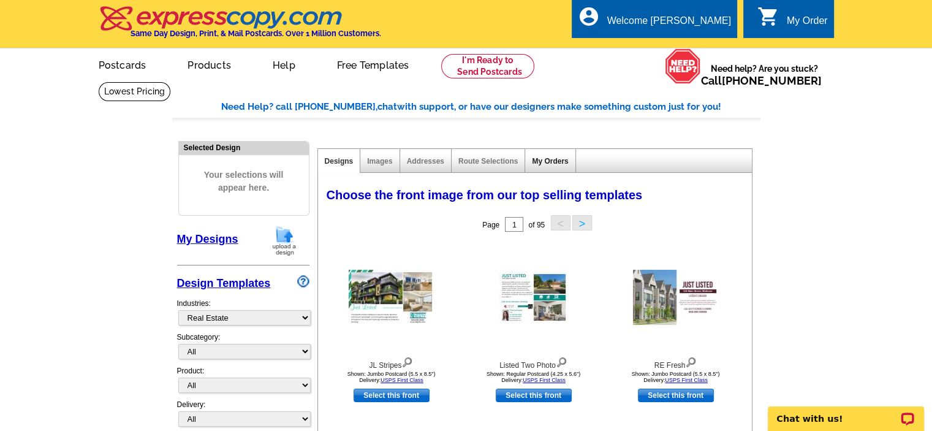
click at [549, 160] on link "My Orders" at bounding box center [550, 161] width 36 height 9
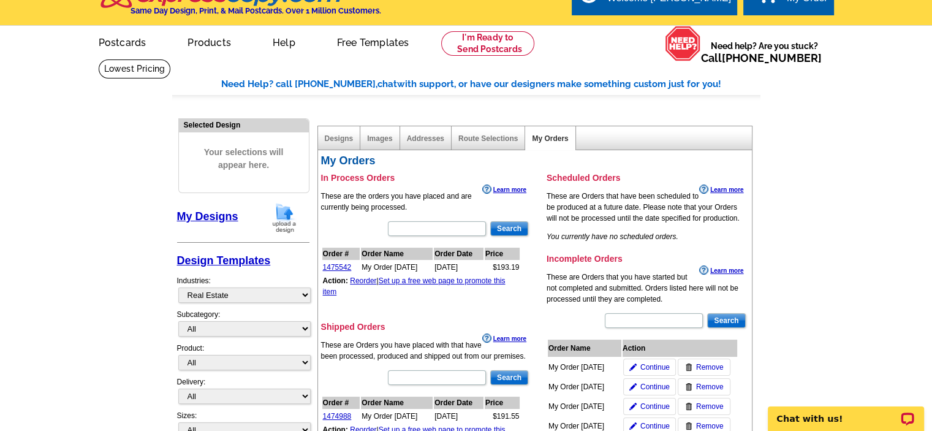
scroll to position [61, 0]
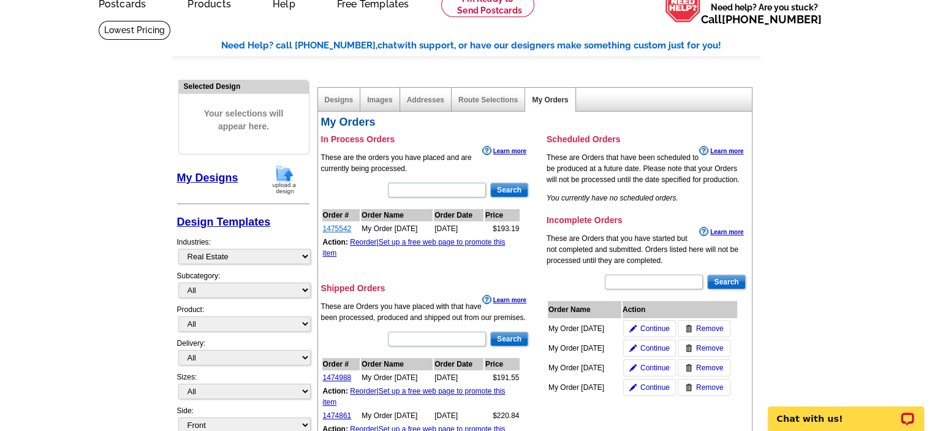
click at [333, 230] on link "1475542" at bounding box center [337, 228] width 29 height 9
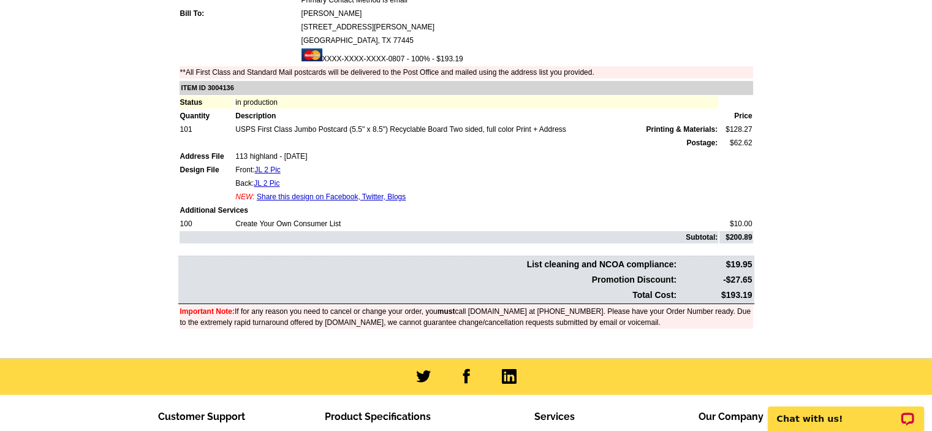
scroll to position [167, 0]
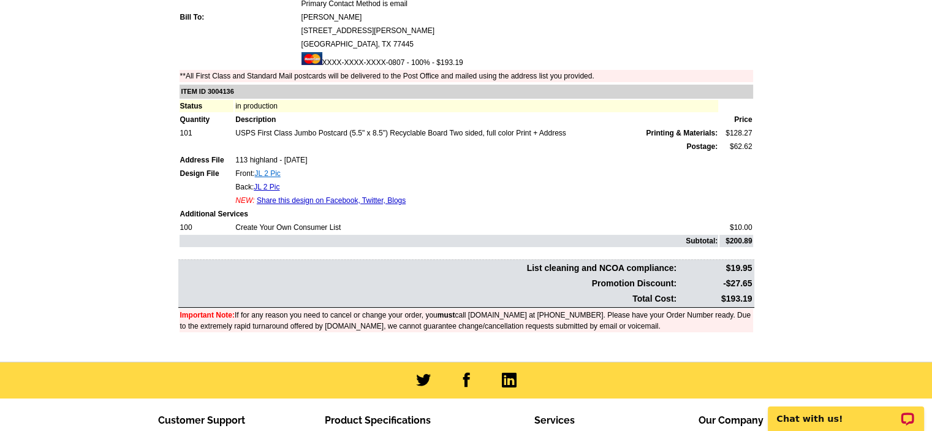
click at [267, 169] on link "JL 2 Pic" at bounding box center [268, 173] width 26 height 9
